Goal: Task Accomplishment & Management: Use online tool/utility

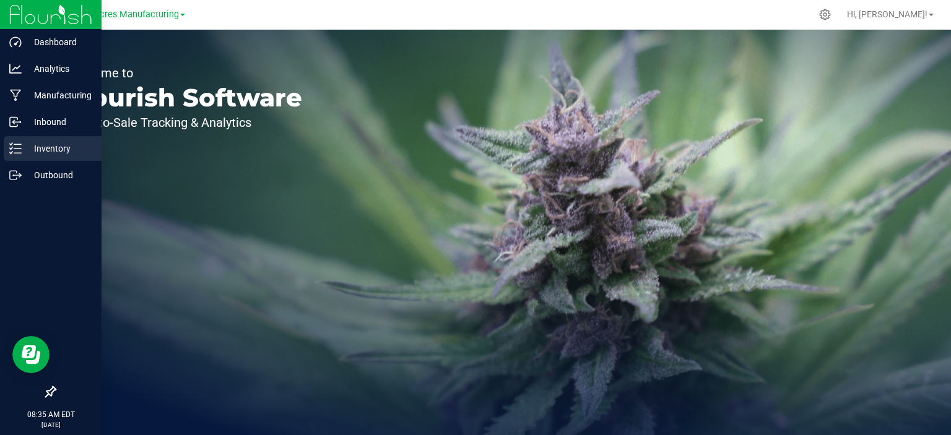
click at [25, 143] on p "Inventory" at bounding box center [59, 148] width 74 height 15
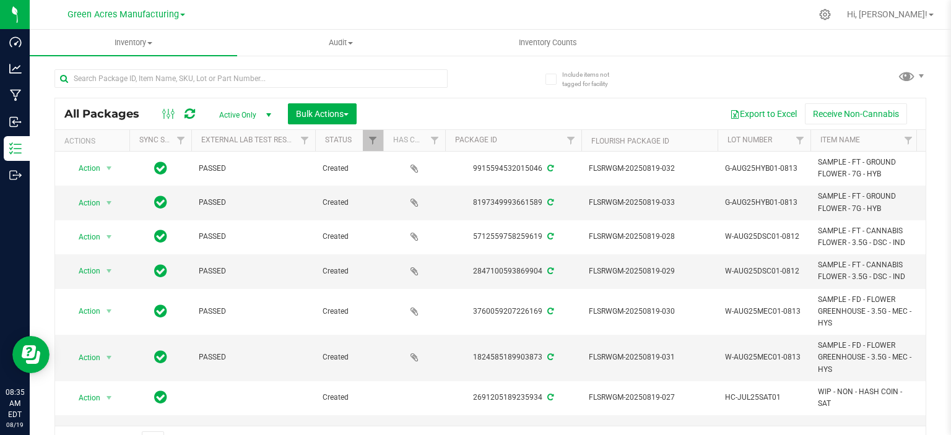
click at [126, 22] on div "Green Acres Manufacturing" at bounding box center [126, 14] width 181 height 19
click at [131, 17] on span "Green Acres Manufacturing" at bounding box center [123, 14] width 111 height 11
click at [130, 75] on link "Tampa Warehouse" at bounding box center [126, 76] width 181 height 17
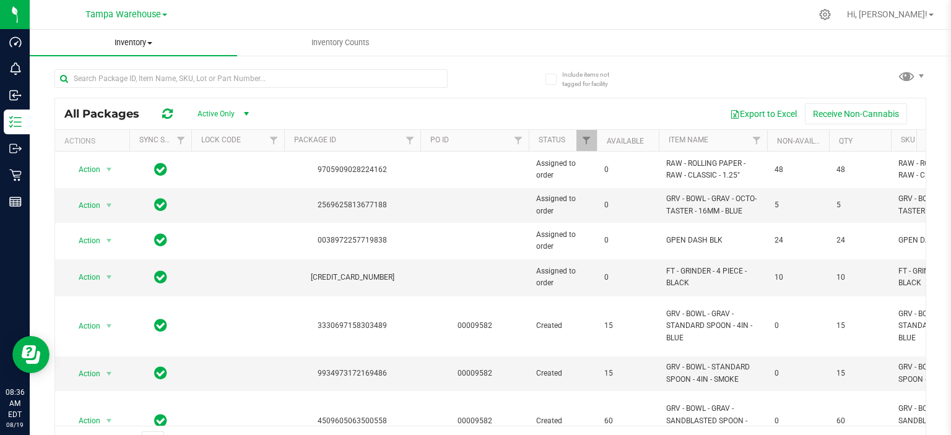
click at [141, 38] on span "Inventory" at bounding box center [134, 42] width 208 height 11
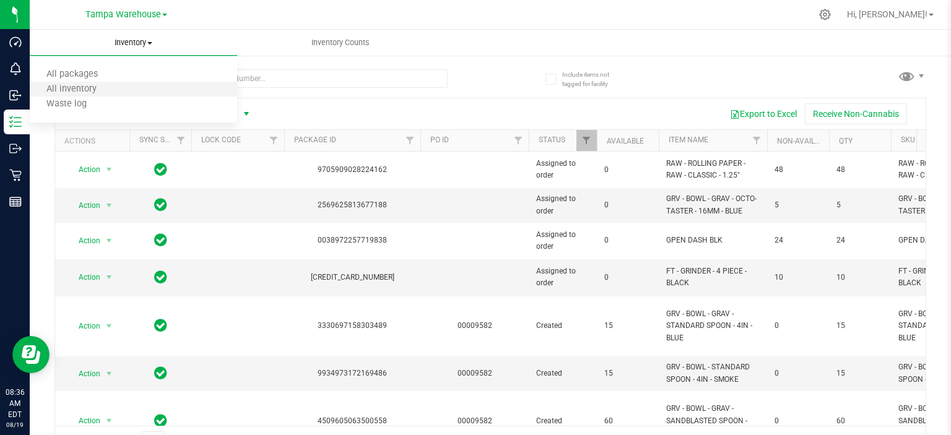
click at [133, 85] on li "All inventory" at bounding box center [134, 89] width 208 height 15
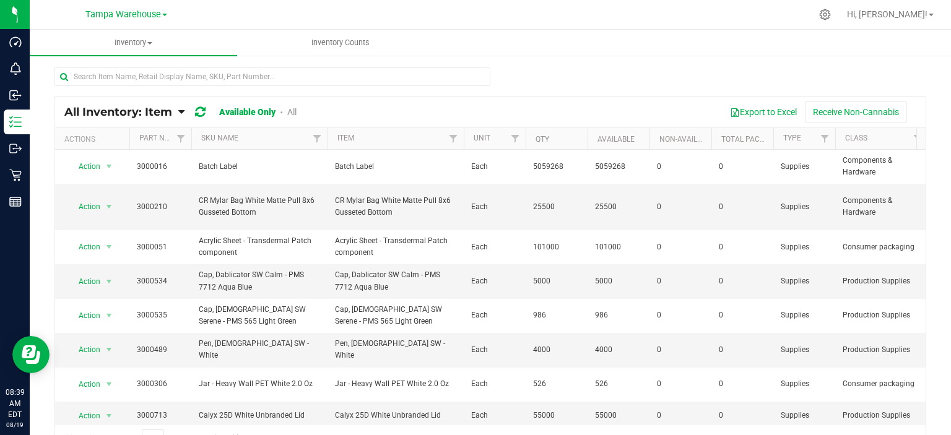
click at [130, 109] on span "All Inventory: Item" at bounding box center [118, 112] width 108 height 14
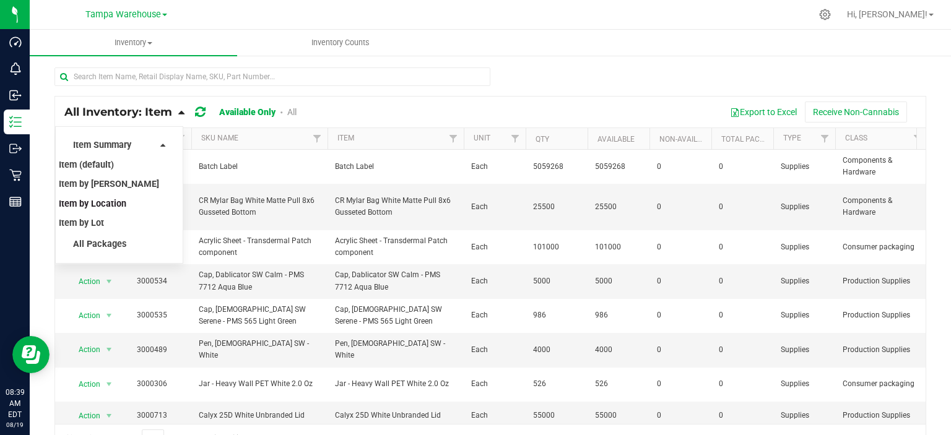
click at [108, 203] on span "Item by Location" at bounding box center [93, 204] width 68 height 11
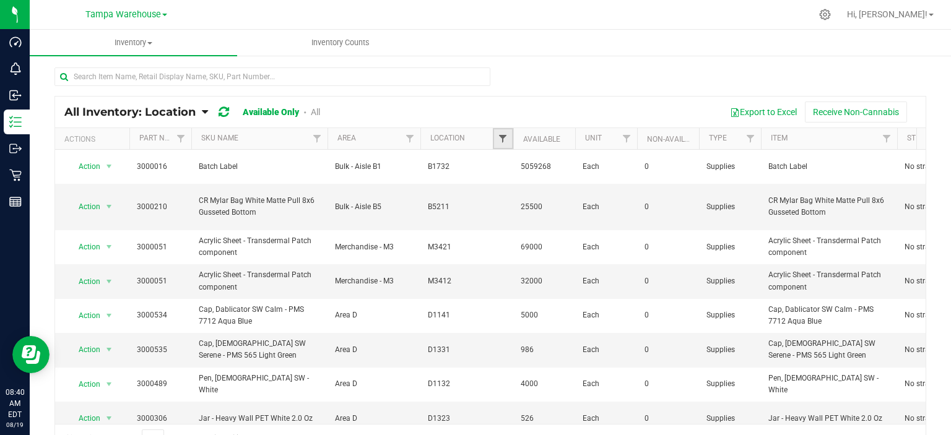
click at [503, 136] on span "Filter" at bounding box center [503, 139] width 10 height 10
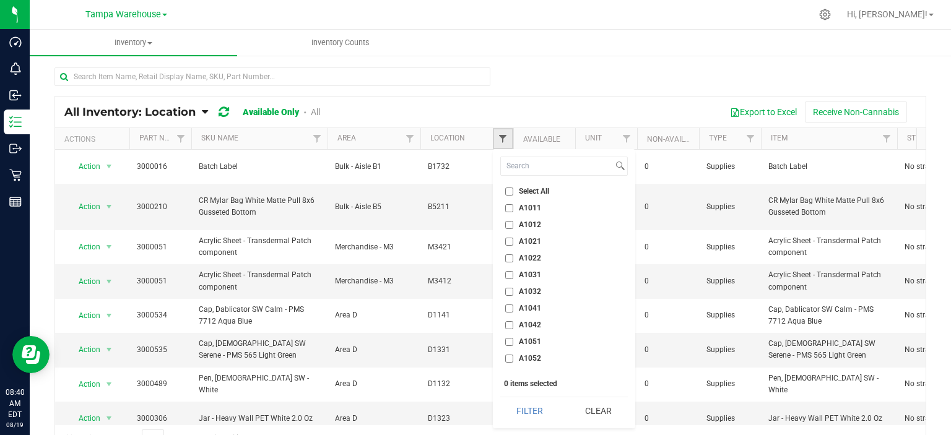
click at [503, 140] on span "Filter" at bounding box center [503, 139] width 10 height 10
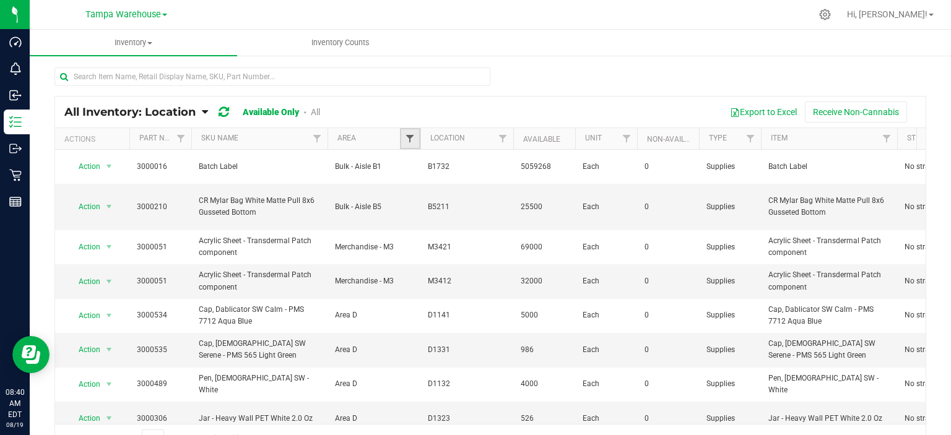
click at [406, 141] on span "Filter" at bounding box center [410, 139] width 10 height 10
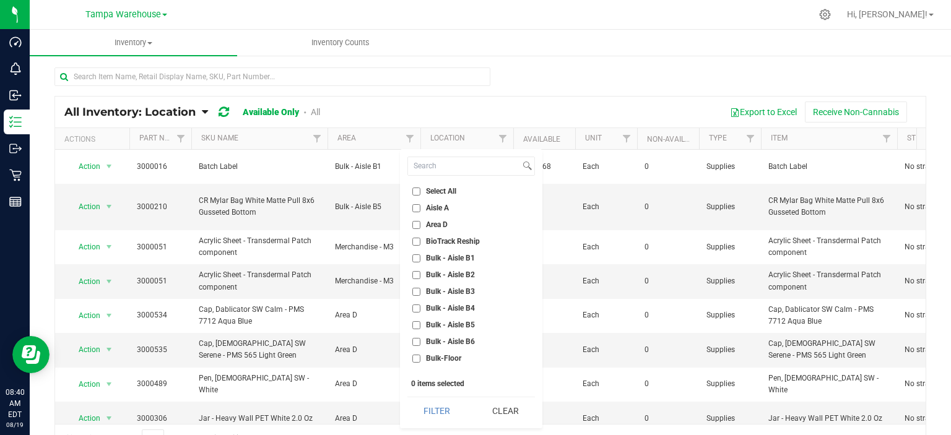
click at [438, 190] on span "Select All" at bounding box center [441, 191] width 30 height 7
click at [421, 190] on input "Select All" at bounding box center [417, 192] width 8 height 8
checkbox input "true"
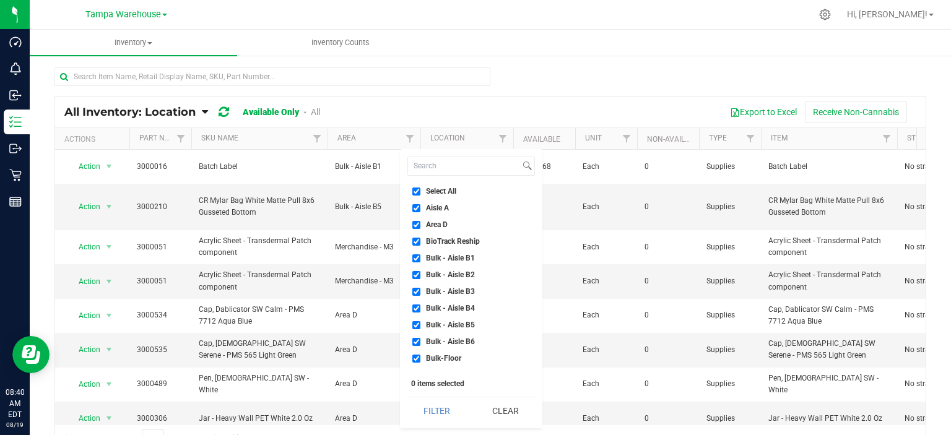
checkbox input "true"
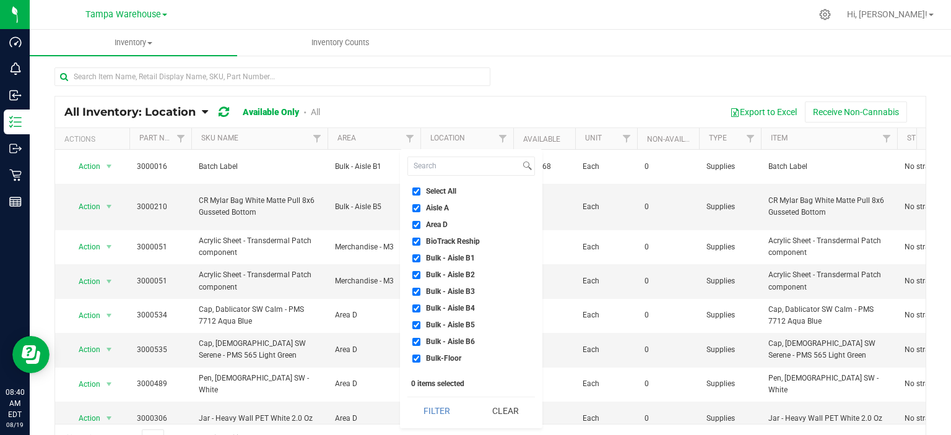
checkbox input "true"
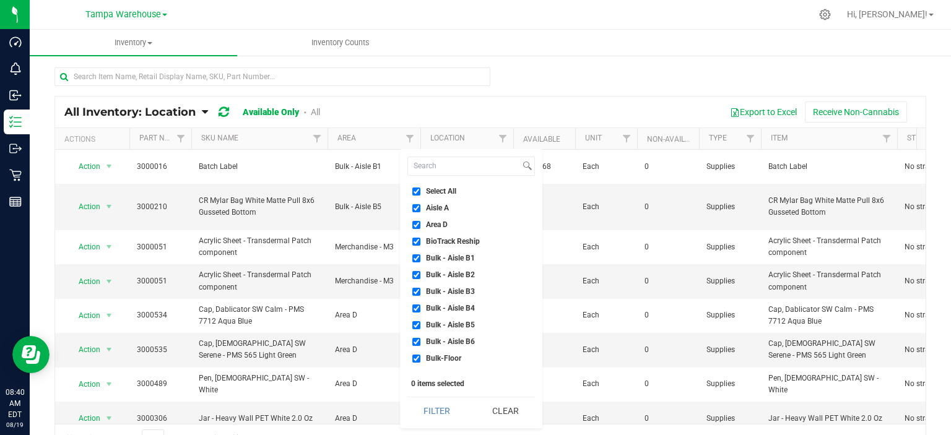
checkbox input "true"
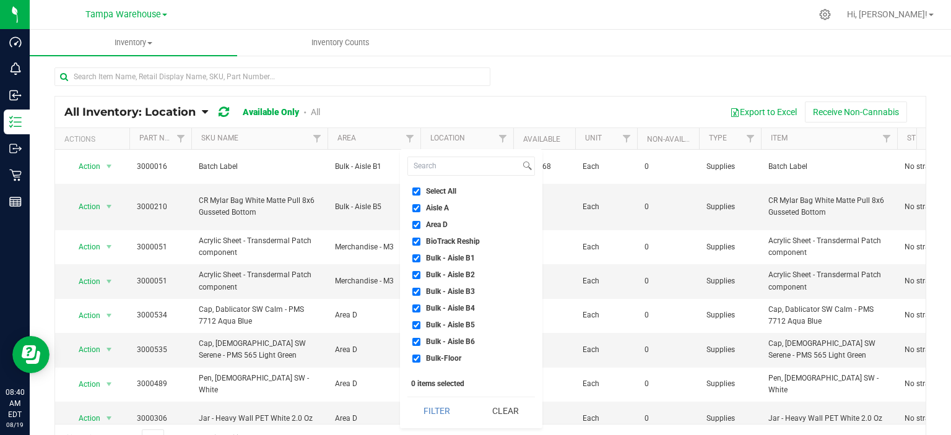
checkbox input "true"
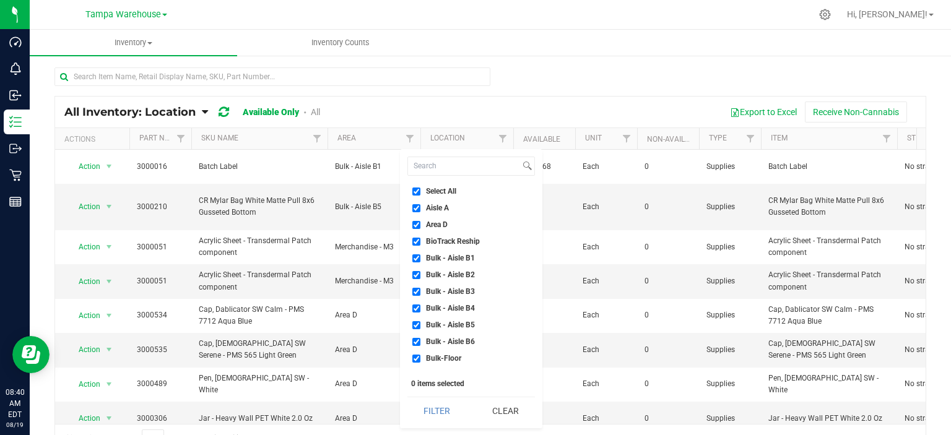
checkbox input "true"
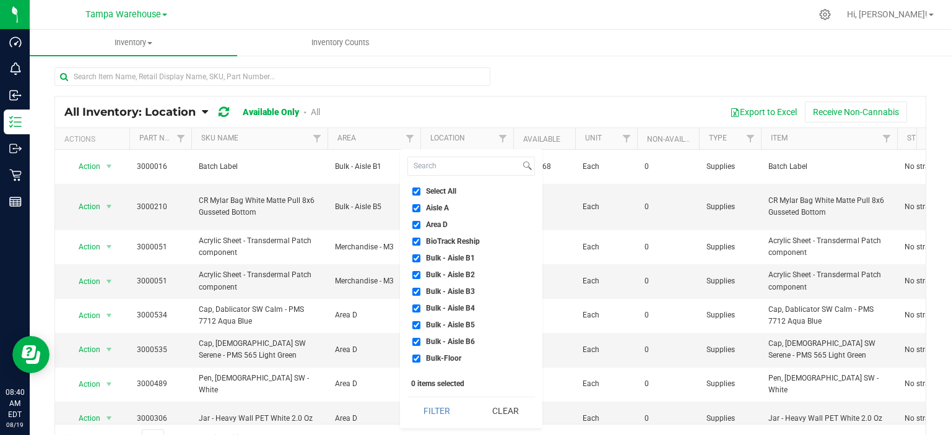
checkbox input "true"
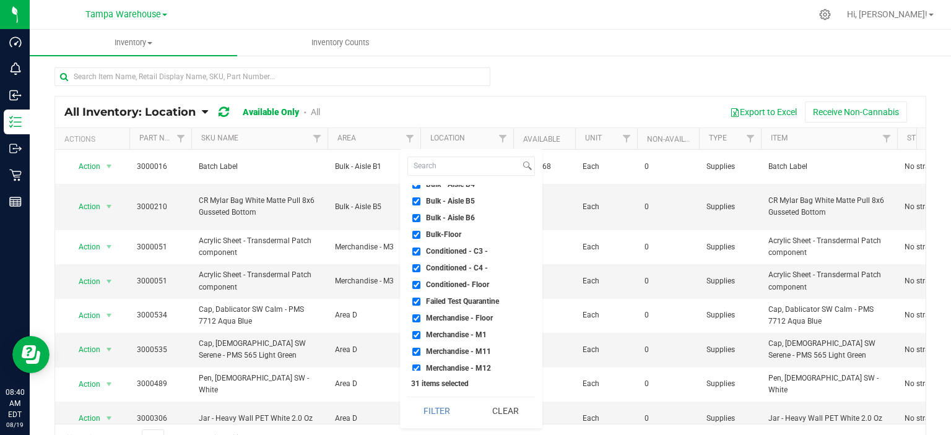
click at [479, 298] on span "Failed Test Quarantine" at bounding box center [462, 301] width 73 height 7
click at [421, 298] on input "Failed Test Quarantine" at bounding box center [417, 302] width 8 height 8
checkbox input "false"
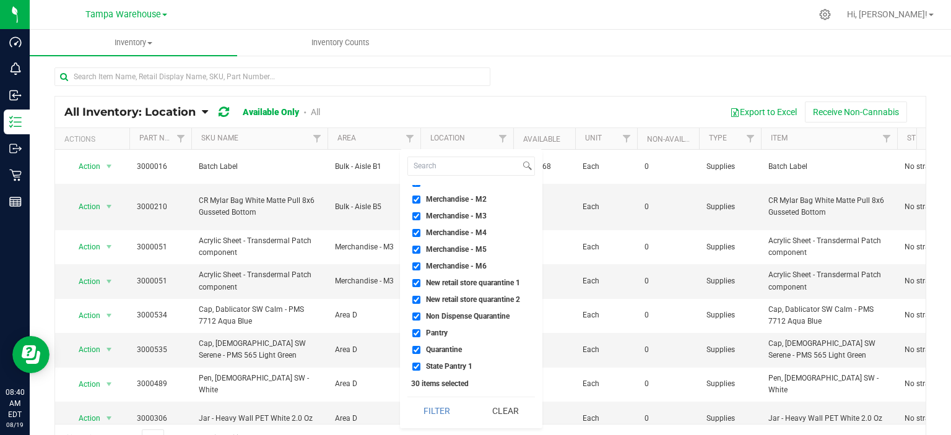
scroll to position [345, 0]
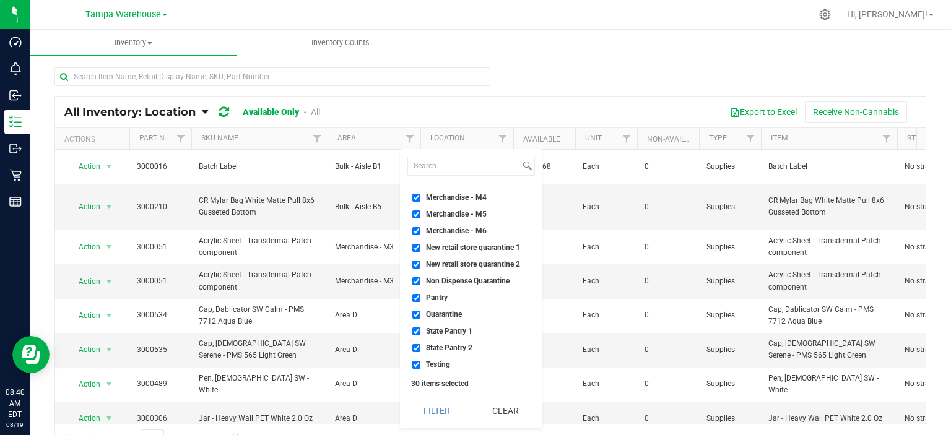
click at [478, 248] on span "New retail store quarantine 1" at bounding box center [473, 247] width 94 height 7
click at [421, 248] on input "New retail store quarantine 1" at bounding box center [417, 248] width 8 height 8
checkbox input "false"
click at [481, 269] on li "New retail store quarantine 2" at bounding box center [472, 264] width 128 height 13
click at [478, 275] on li "Non Dispense Quarantine" at bounding box center [472, 281] width 128 height 13
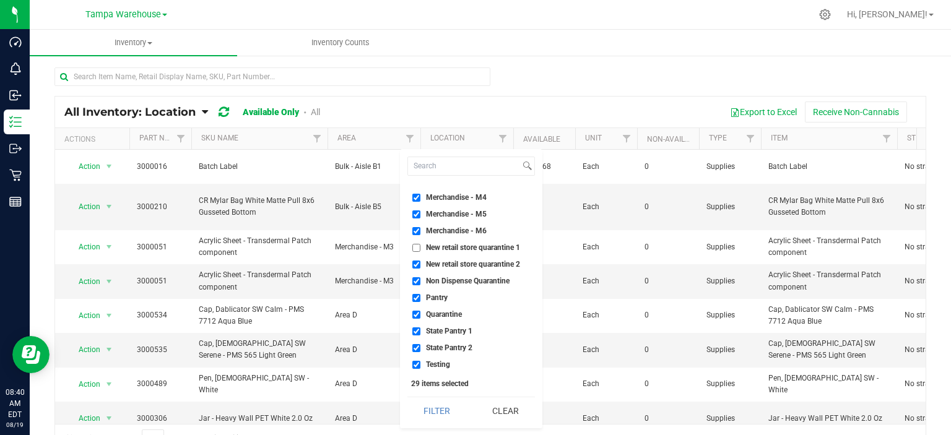
click at [478, 266] on span "New retail store quarantine 2" at bounding box center [473, 264] width 94 height 7
click at [421, 266] on input "New retail store quarantine 2" at bounding box center [417, 265] width 8 height 8
checkbox input "false"
click at [477, 275] on li "Non Dispense Quarantine" at bounding box center [472, 281] width 128 height 13
click at [476, 279] on span "Non Dispense Quarantine" at bounding box center [468, 281] width 84 height 7
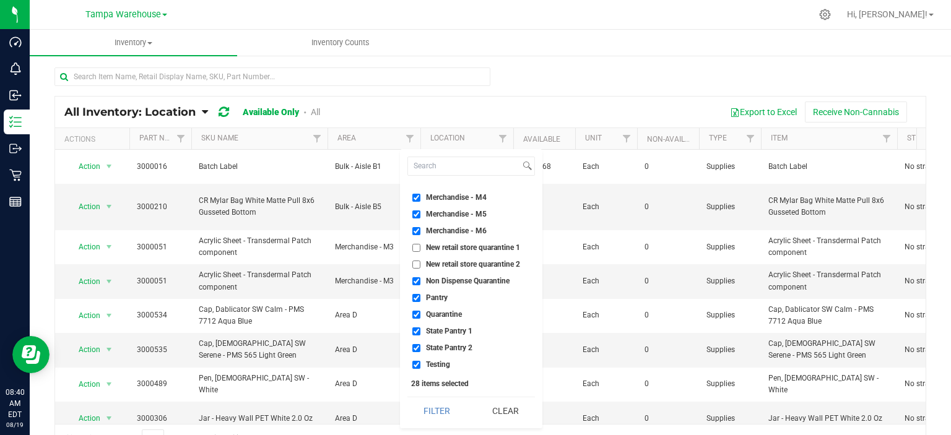
click at [421, 279] on input "Non Dispense Quarantine" at bounding box center [417, 282] width 8 height 8
checkbox input "false"
click at [445, 314] on span "Quarantine" at bounding box center [444, 314] width 36 height 7
click at [421, 314] on input "Quarantine" at bounding box center [417, 315] width 8 height 8
checkbox input "false"
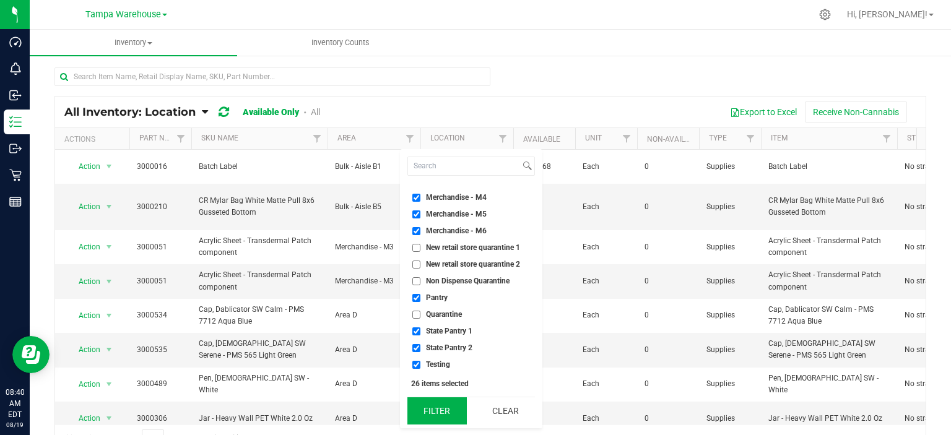
click at [447, 413] on button "Filter" at bounding box center [437, 411] width 59 height 27
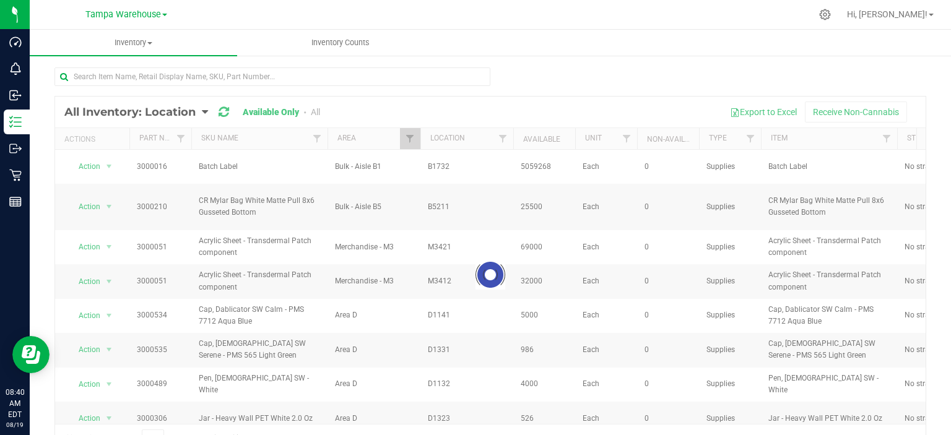
click at [479, 253] on div at bounding box center [490, 275] width 871 height 357
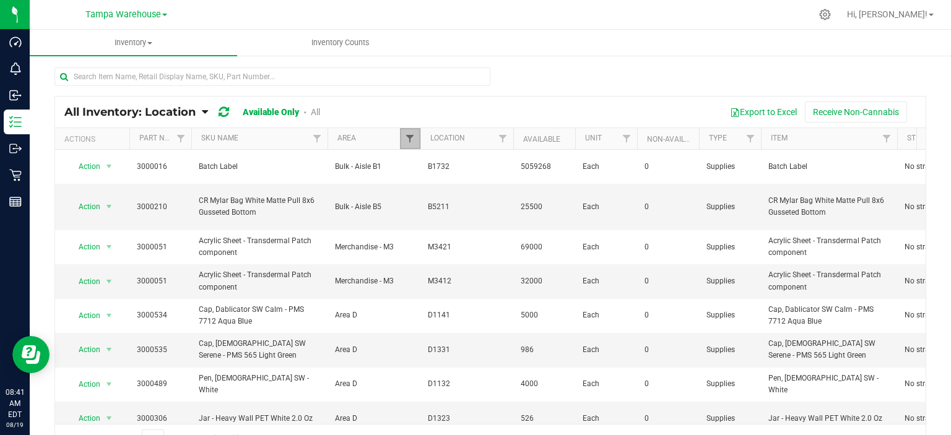
click at [406, 136] on span "Filter" at bounding box center [410, 139] width 10 height 10
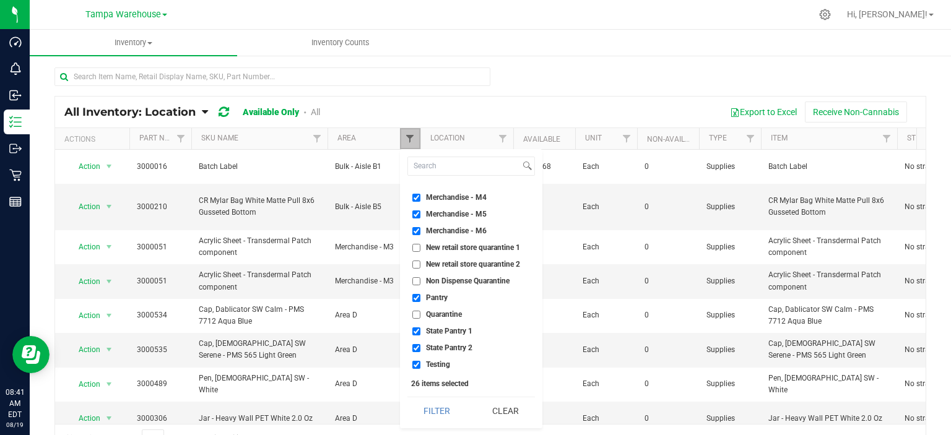
click at [406, 136] on span "Filter" at bounding box center [410, 139] width 10 height 10
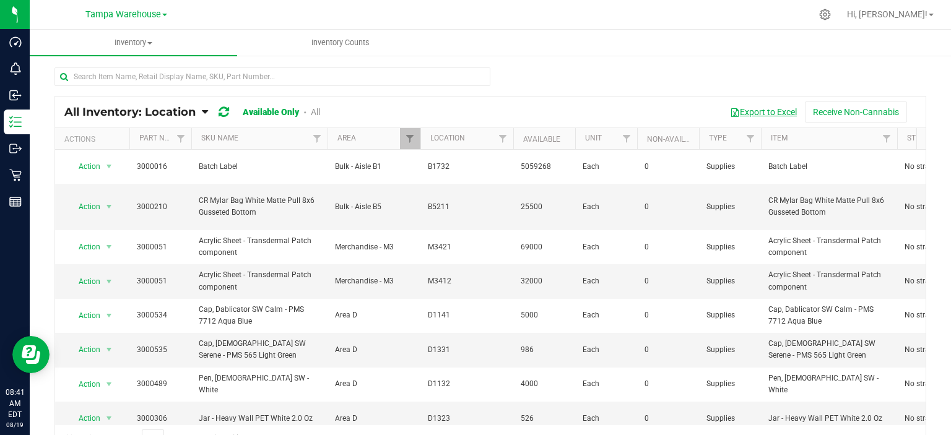
click at [766, 110] on button "Export to Excel" at bounding box center [763, 112] width 83 height 21
click at [130, 16] on span "Tampa Warehouse" at bounding box center [123, 14] width 76 height 11
click at [143, 59] on link "Green Acres Manufacturing" at bounding box center [126, 60] width 181 height 17
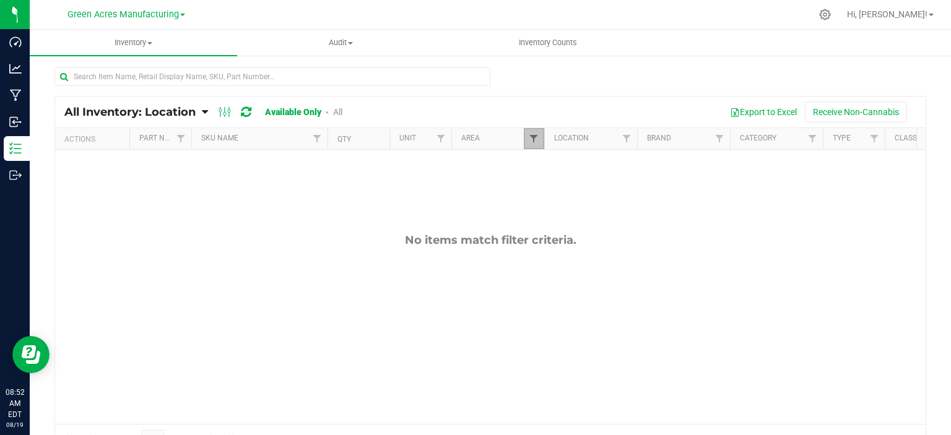
click at [535, 138] on span "Filter" at bounding box center [534, 139] width 10 height 10
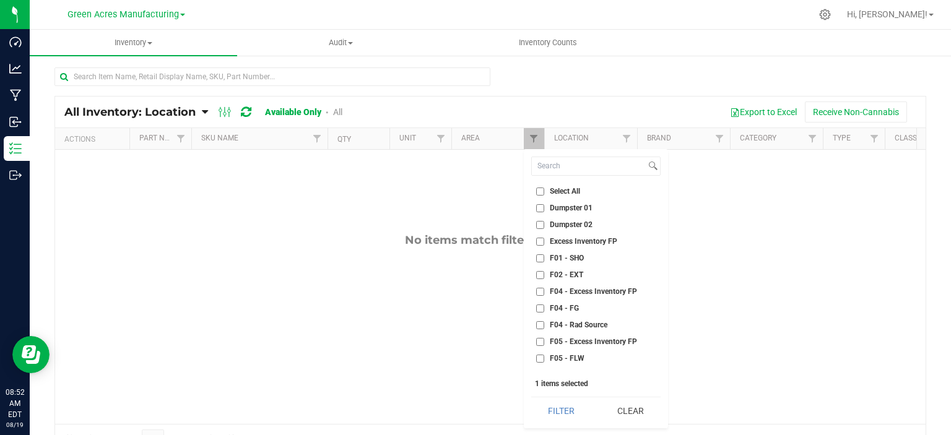
click at [553, 193] on span "Select All" at bounding box center [565, 191] width 30 height 7
click at [544, 193] on input "Select All" at bounding box center [540, 192] width 8 height 8
checkbox input "true"
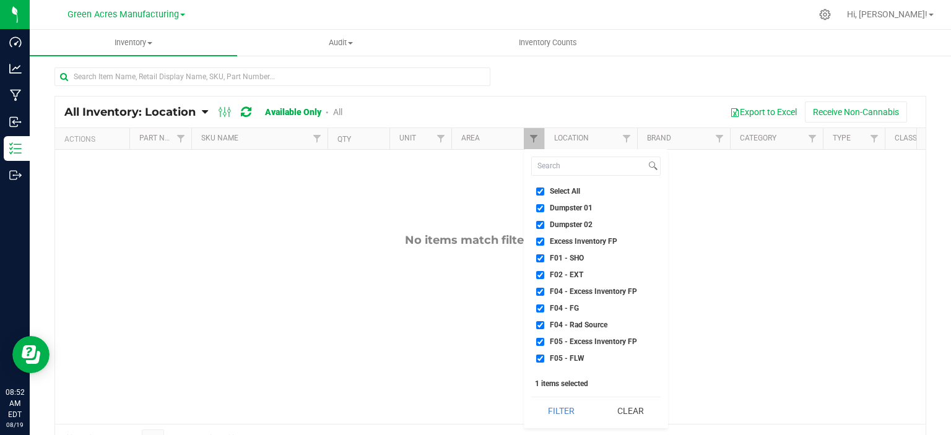
checkbox input "true"
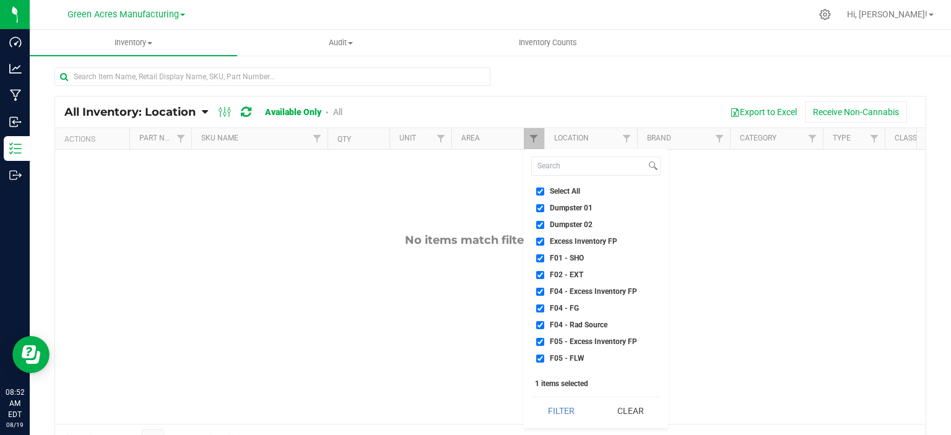
checkbox input "true"
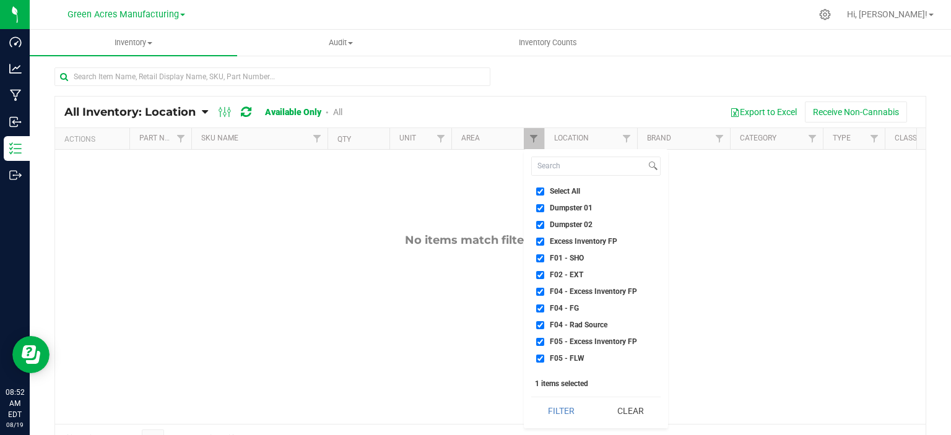
checkbox input "true"
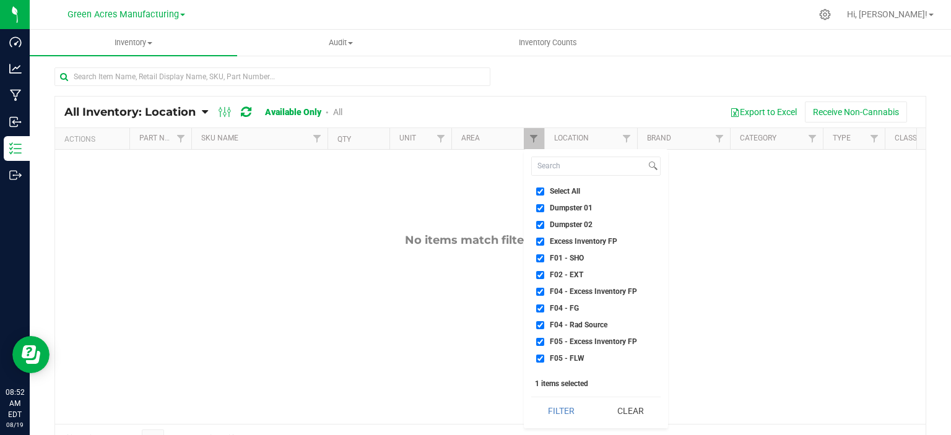
checkbox input "true"
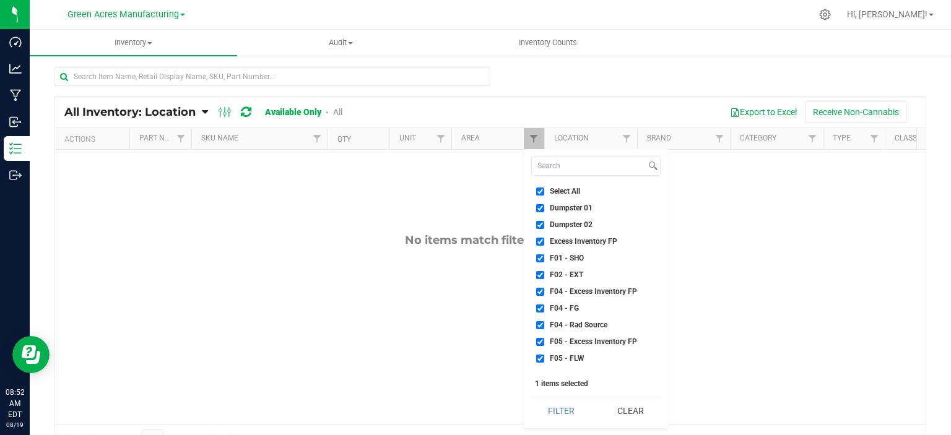
checkbox input "true"
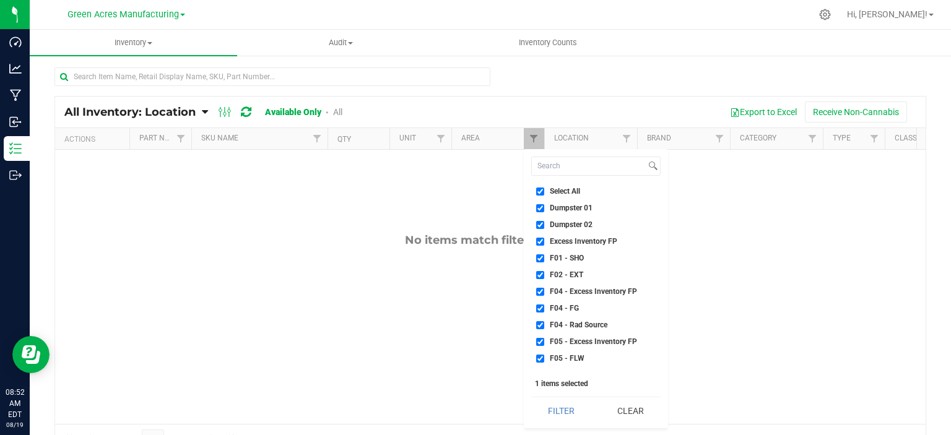
checkbox input "true"
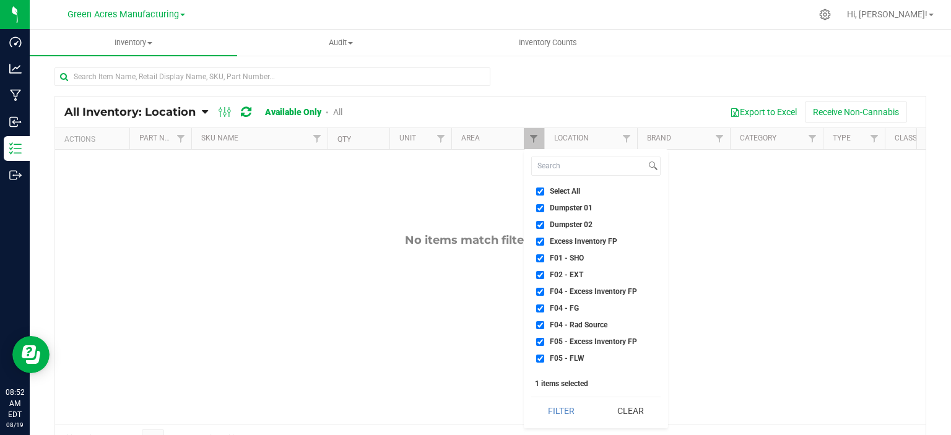
checkbox input "true"
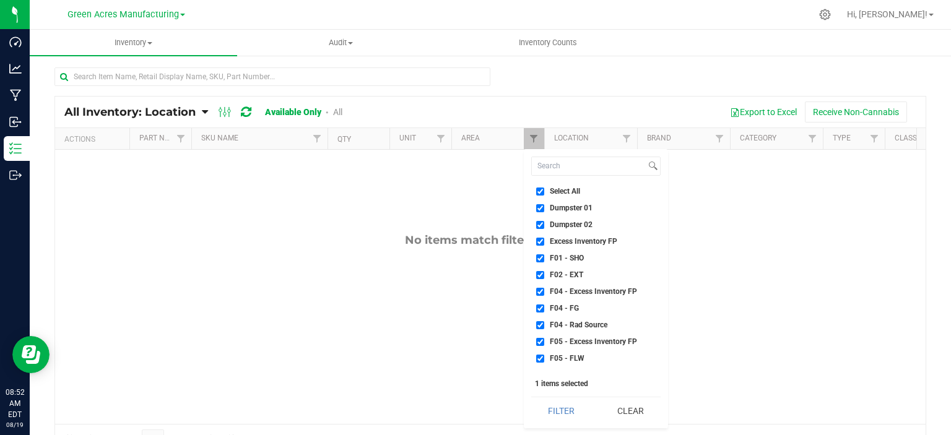
checkbox input "true"
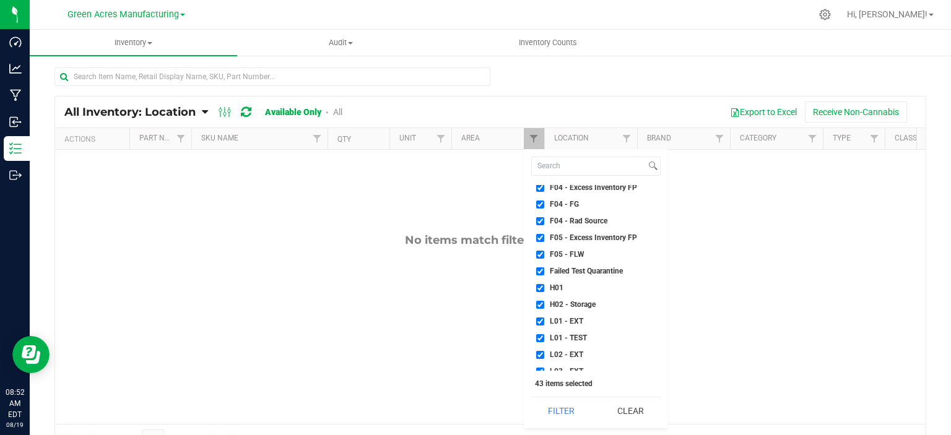
scroll to position [124, 0]
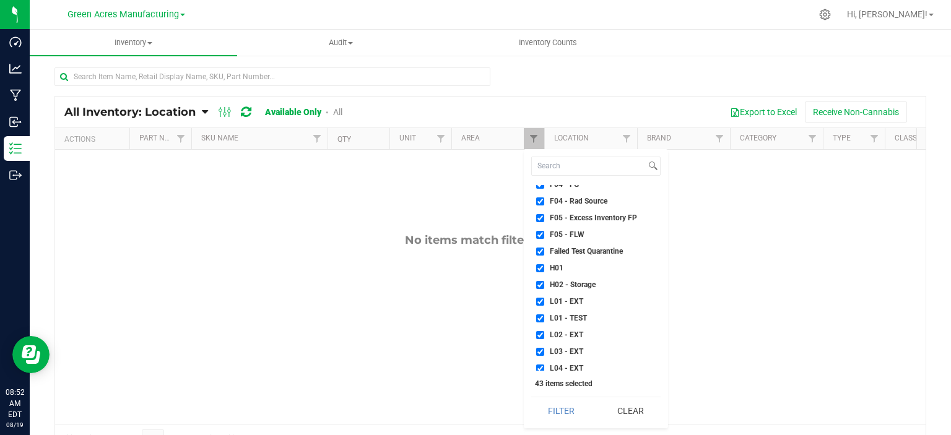
click at [588, 252] on span "Failed Test Quarantine" at bounding box center [586, 251] width 73 height 7
click at [544, 252] on input "Failed Test Quarantine" at bounding box center [540, 252] width 8 height 8
checkbox input "false"
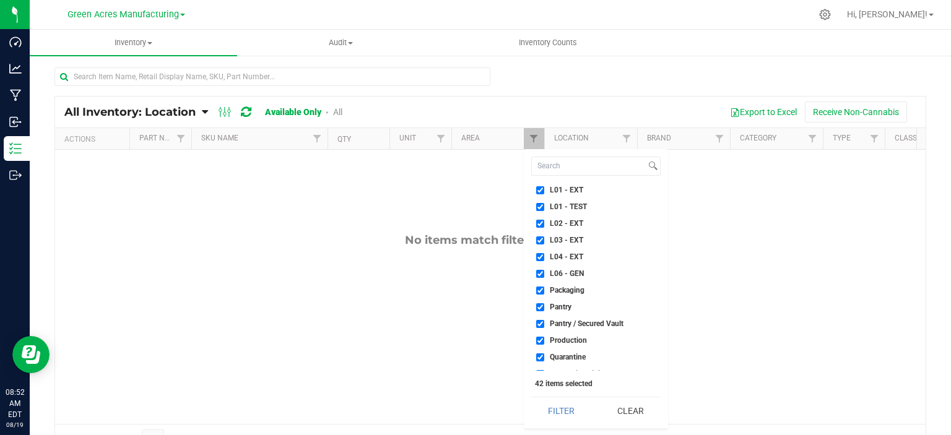
scroll to position [248, 0]
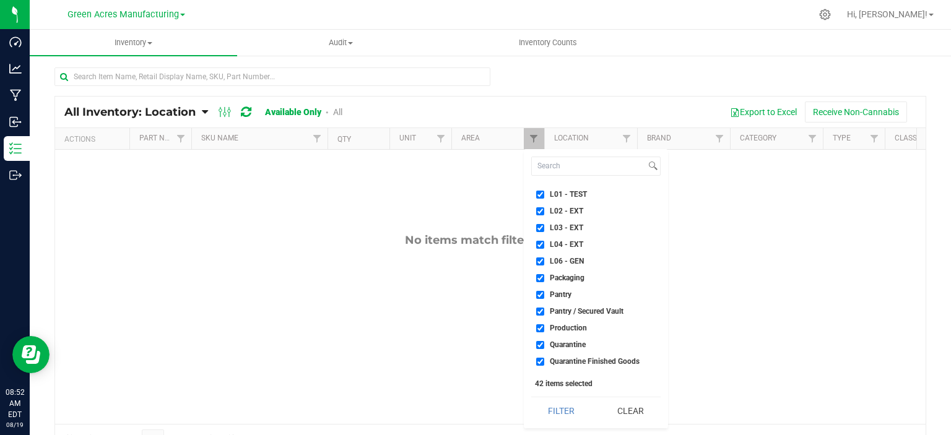
click at [577, 344] on span "Quarantine" at bounding box center [568, 344] width 36 height 7
click at [544, 344] on input "Quarantine" at bounding box center [540, 345] width 8 height 8
checkbox input "false"
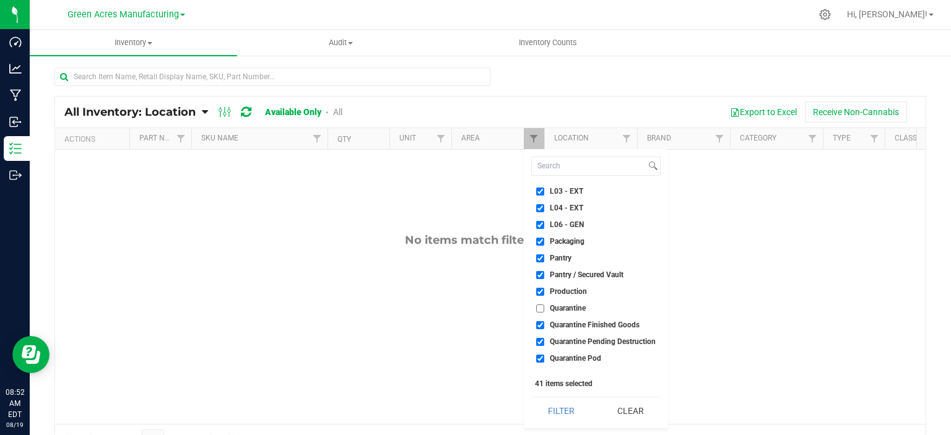
scroll to position [310, 0]
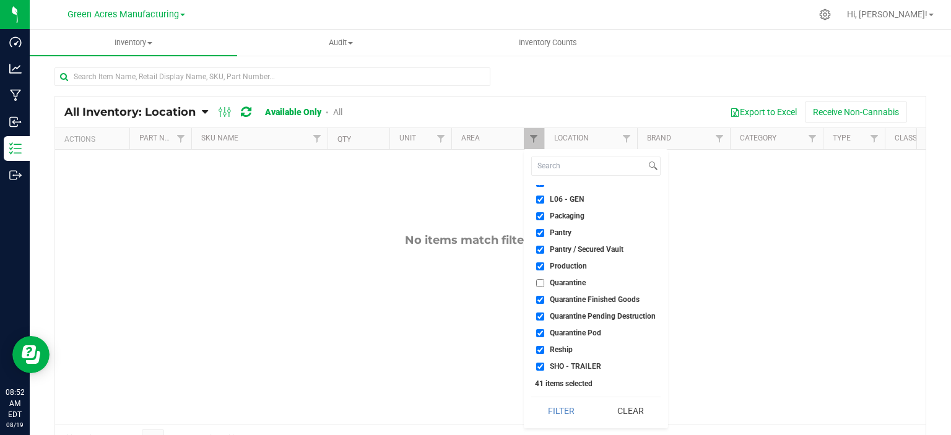
click at [575, 299] on span "Quarantine Finished Goods" at bounding box center [595, 299] width 90 height 7
click at [544, 299] on input "Quarantine Finished Goods" at bounding box center [540, 300] width 8 height 8
checkbox input "false"
click at [579, 319] on span "Quarantine Pending Destruction" at bounding box center [603, 316] width 106 height 7
click at [544, 319] on input "Quarantine Pending Destruction" at bounding box center [540, 317] width 8 height 8
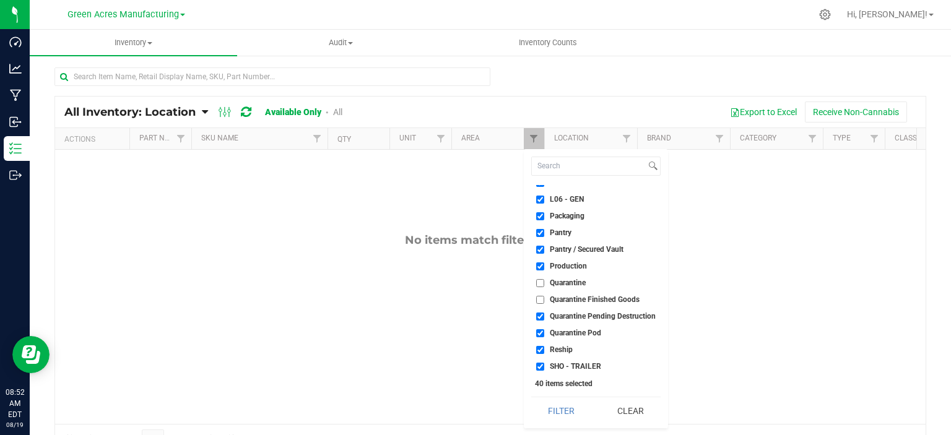
checkbox input "false"
click at [580, 334] on span "Quarantine Pod" at bounding box center [575, 333] width 51 height 7
click at [544, 334] on input "Quarantine Pod" at bounding box center [540, 334] width 8 height 8
checkbox input "false"
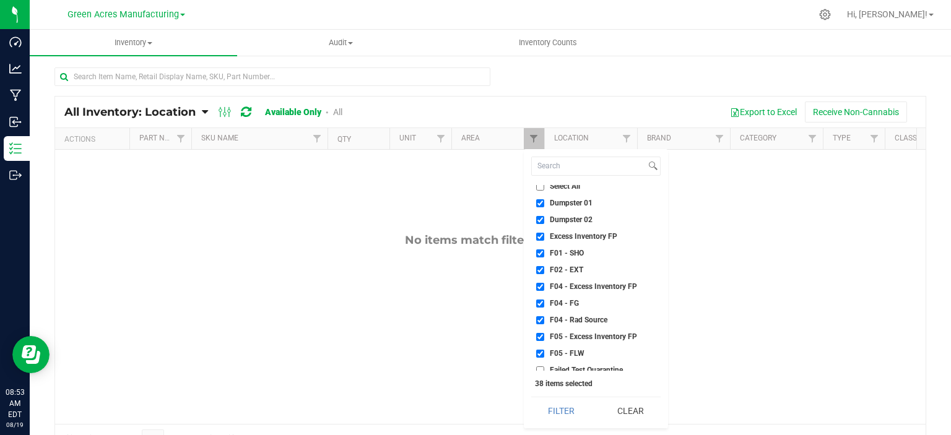
scroll to position [0, 0]
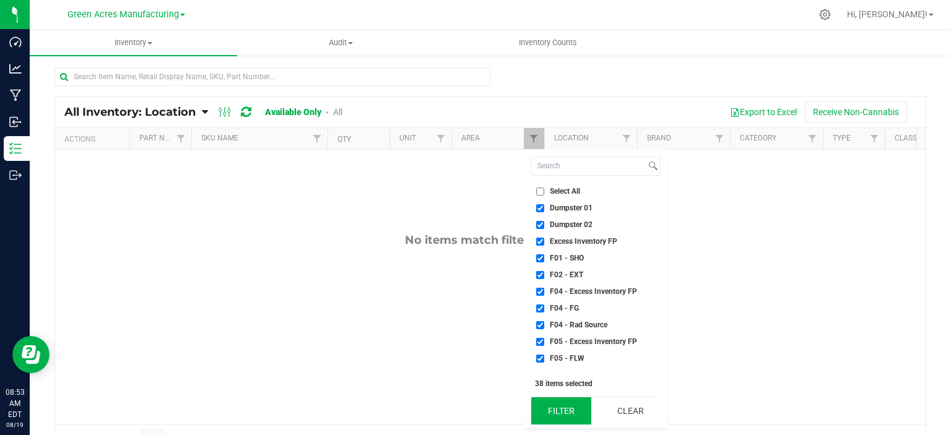
click at [564, 404] on button "Filter" at bounding box center [561, 411] width 60 height 27
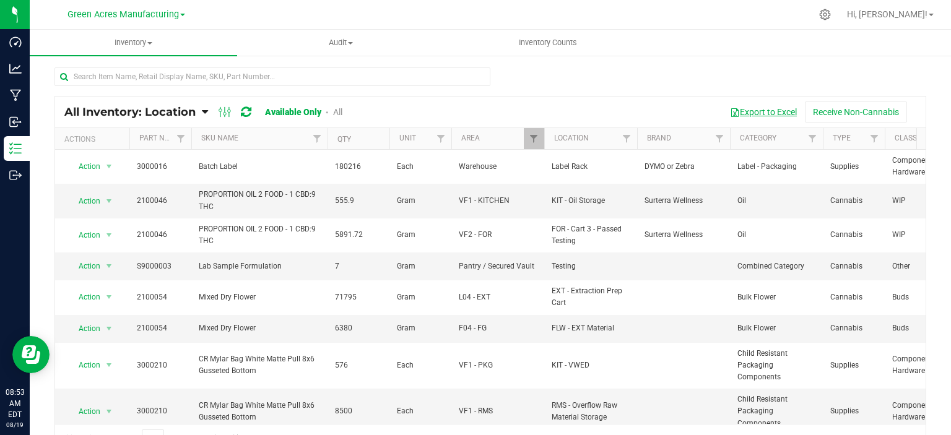
click at [745, 110] on button "Export to Excel" at bounding box center [763, 112] width 83 height 21
click at [536, 135] on span "Filter" at bounding box center [534, 139] width 10 height 10
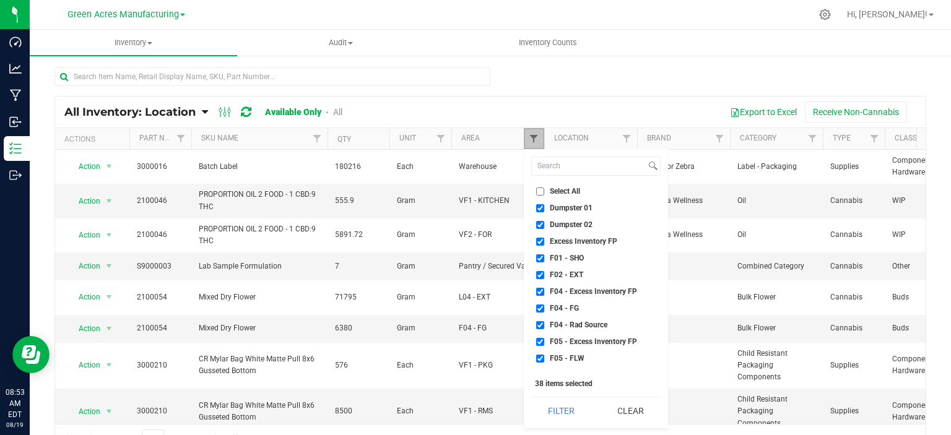
click at [536, 135] on span "Filter" at bounding box center [534, 139] width 10 height 10
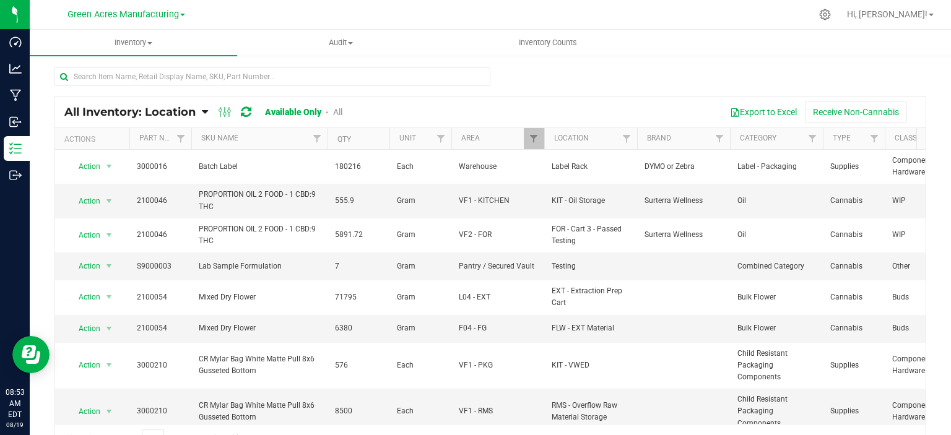
click at [696, 82] on div at bounding box center [491, 82] width 872 height 28
